Goal: Task Accomplishment & Management: Manage account settings

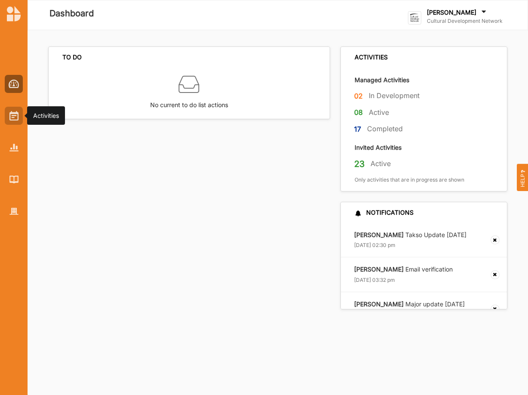
click at [12, 118] on img at bounding box center [13, 115] width 9 height 9
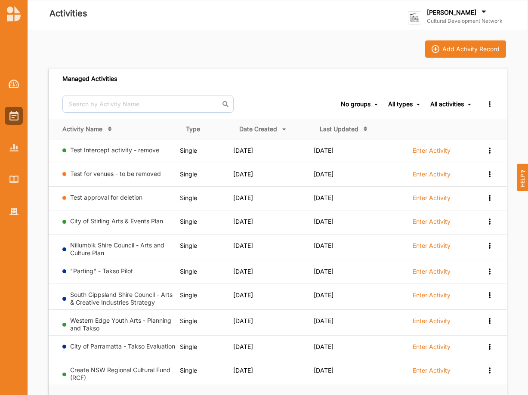
click at [442, 18] on label "Cultural Development Network" at bounding box center [465, 21] width 76 height 7
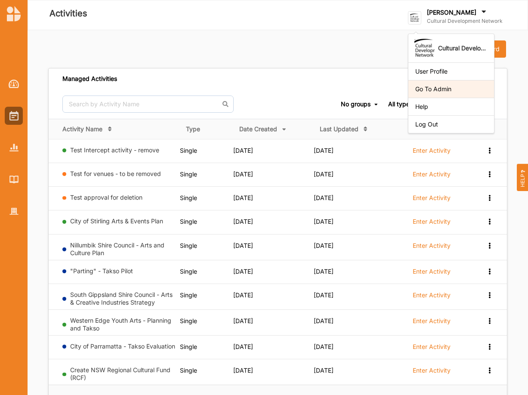
click at [437, 93] on div "Go To Admin" at bounding box center [451, 89] width 86 height 18
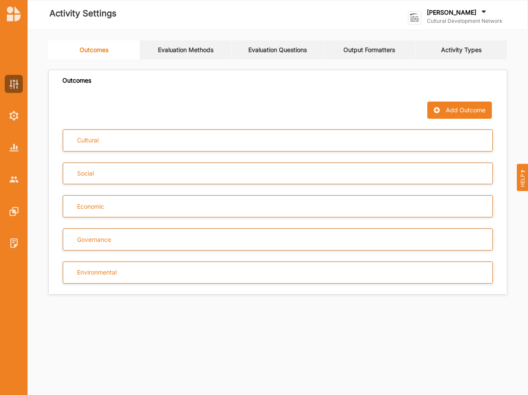
click at [459, 44] on link "Activity Types" at bounding box center [462, 49] width 92 height 19
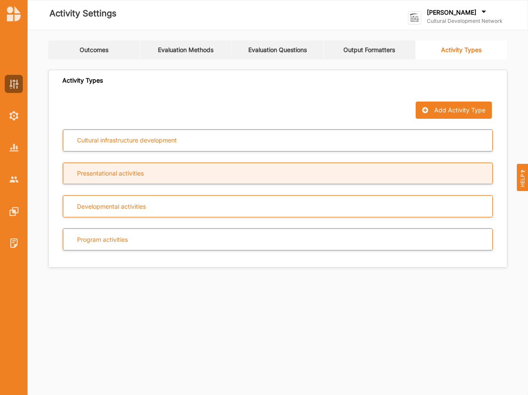
click at [83, 175] on div "Presentational activities" at bounding box center [110, 174] width 67 height 8
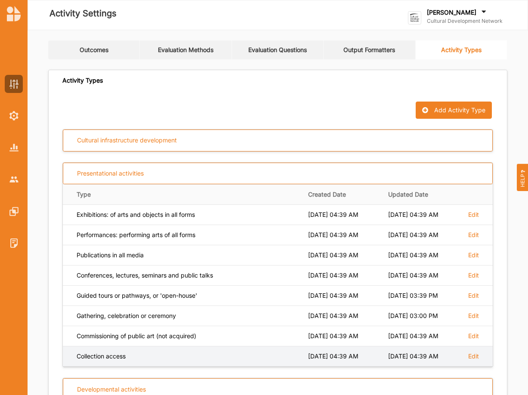
click at [117, 360] on div "Collection access" at bounding box center [186, 356] width 219 height 8
click at [470, 358] on label "Edit" at bounding box center [473, 356] width 11 height 8
select select "3"
select select "25"
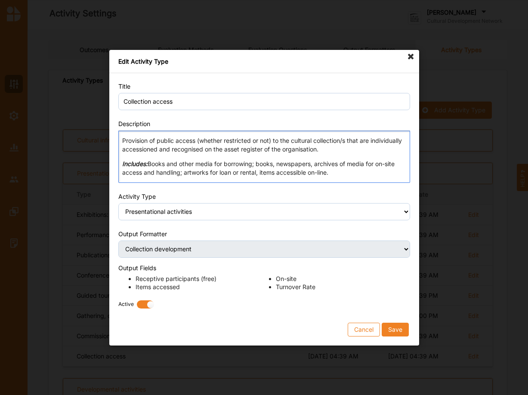
drag, startPoint x: 123, startPoint y: 141, endPoint x: 333, endPoint y: 173, distance: 212.4
click at [333, 173] on div "Provision of public access (whether restricted or not) to the cultural collecti…" at bounding box center [264, 156] width 292 height 52
copy div "Provision of public access (whether restricted or not) to the cultural collecti…"
click at [410, 57] on icon at bounding box center [411, 57] width 14 height 14
